Goal: Information Seeking & Learning: Check status

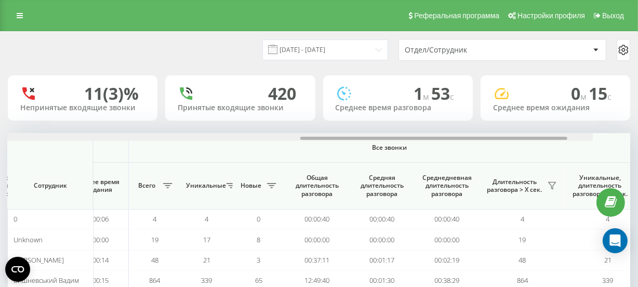
scroll to position [0, 827]
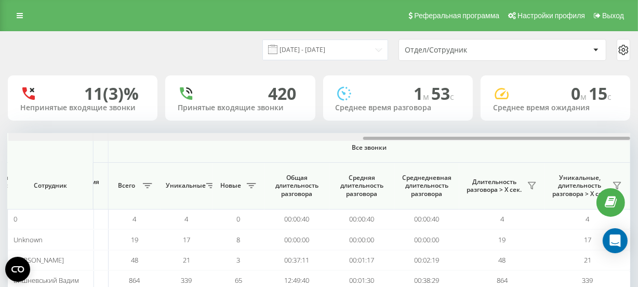
drag, startPoint x: 220, startPoint y: 137, endPoint x: 591, endPoint y: 115, distance: 371.0
click at [591, 115] on div "[DATE] - [DATE] Отдел/Сотрудник 11 (3)% Непринятые входящие звонки 420 Принятые…" at bounding box center [319, 207] width 622 height 350
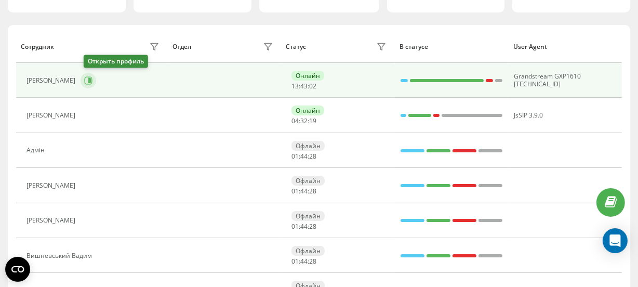
click at [91, 78] on icon at bounding box center [89, 80] width 3 height 5
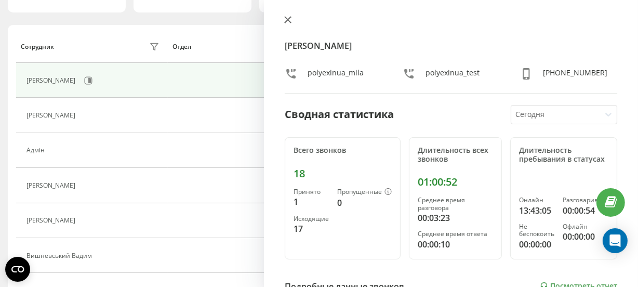
click at [288, 17] on icon at bounding box center [287, 19] width 7 height 7
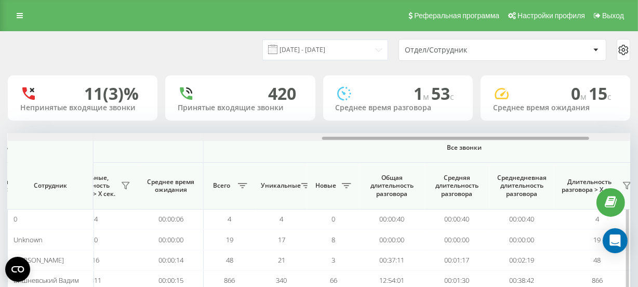
drag, startPoint x: 266, startPoint y: 140, endPoint x: 582, endPoint y: 167, distance: 317.0
click at [581, 167] on div "Входящие звонки Исходящие звонки Все звонки Сотрудник Всего Уникальные Новые Пр…" at bounding box center [319, 242] width 622 height 219
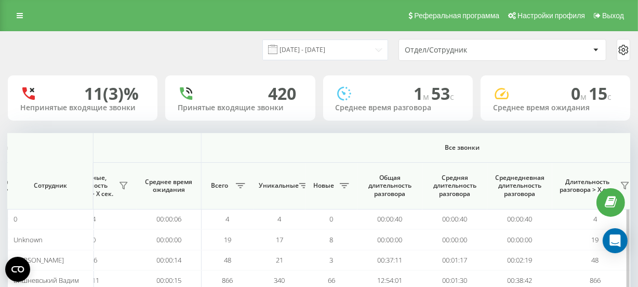
scroll to position [94, 0]
